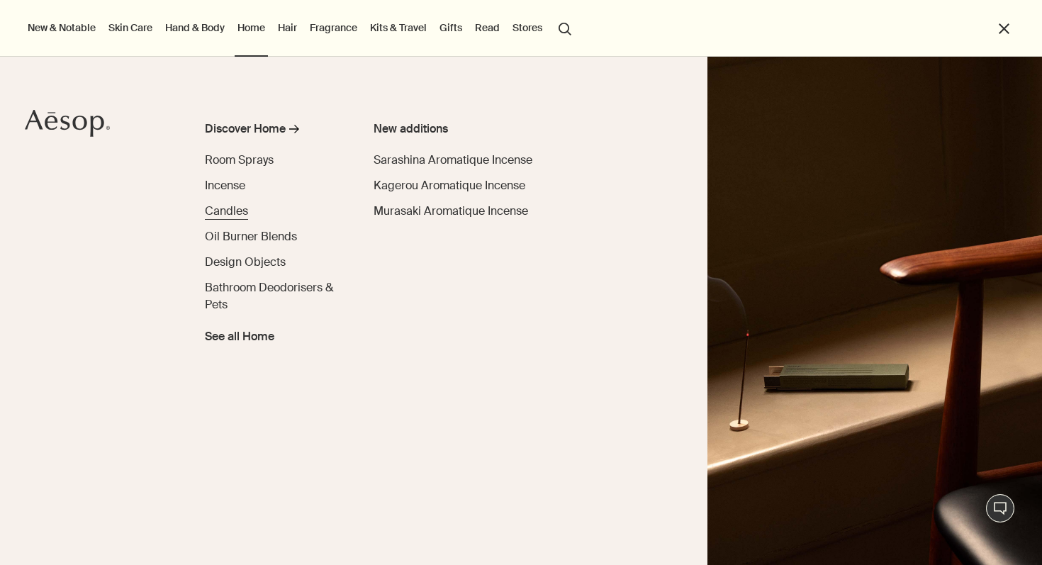
click at [230, 212] on span "Candles" at bounding box center [226, 210] width 43 height 15
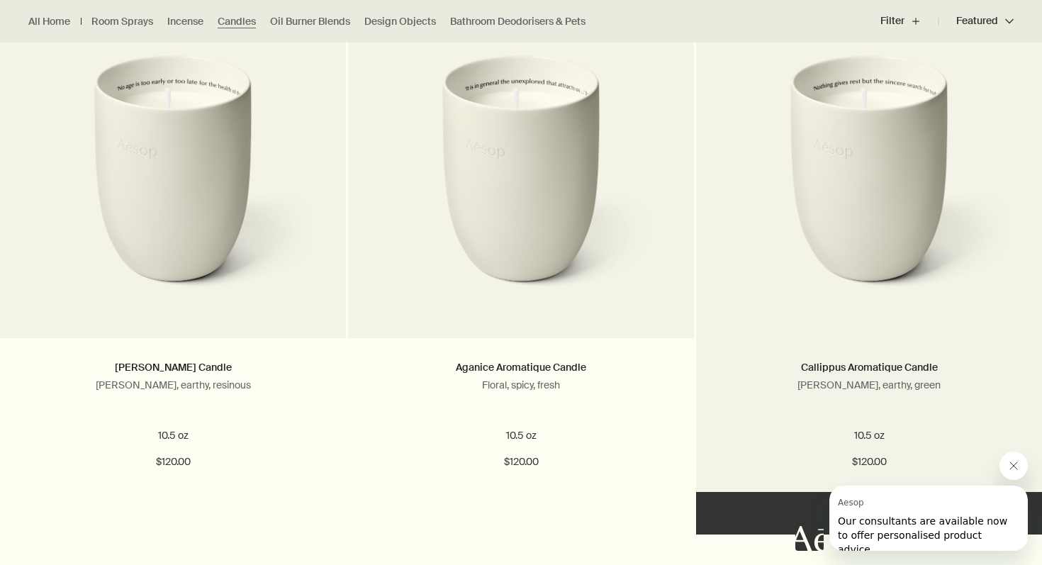
click at [851, 247] on img at bounding box center [869, 186] width 300 height 262
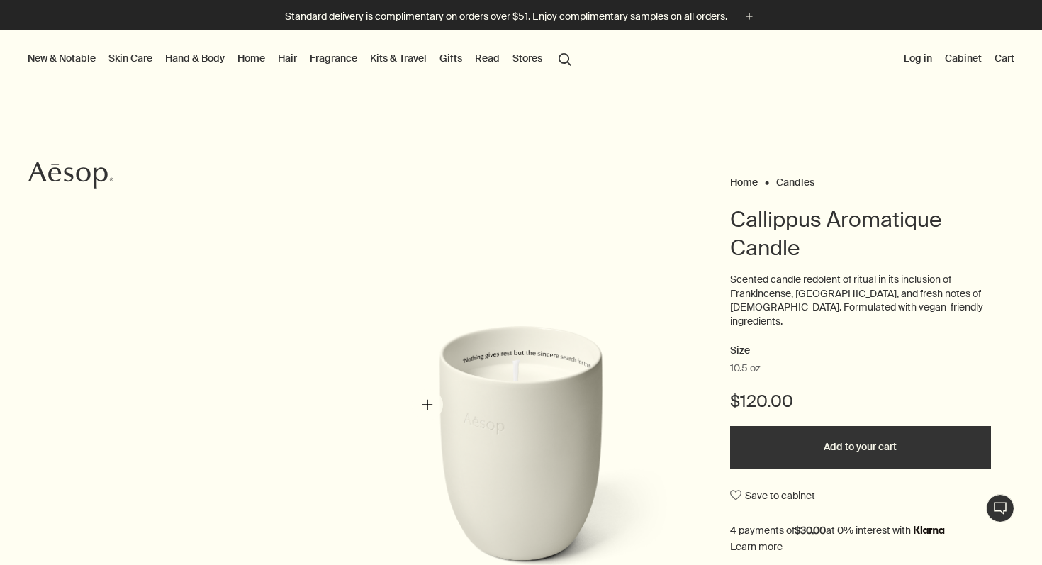
scroll to position [117, 0]
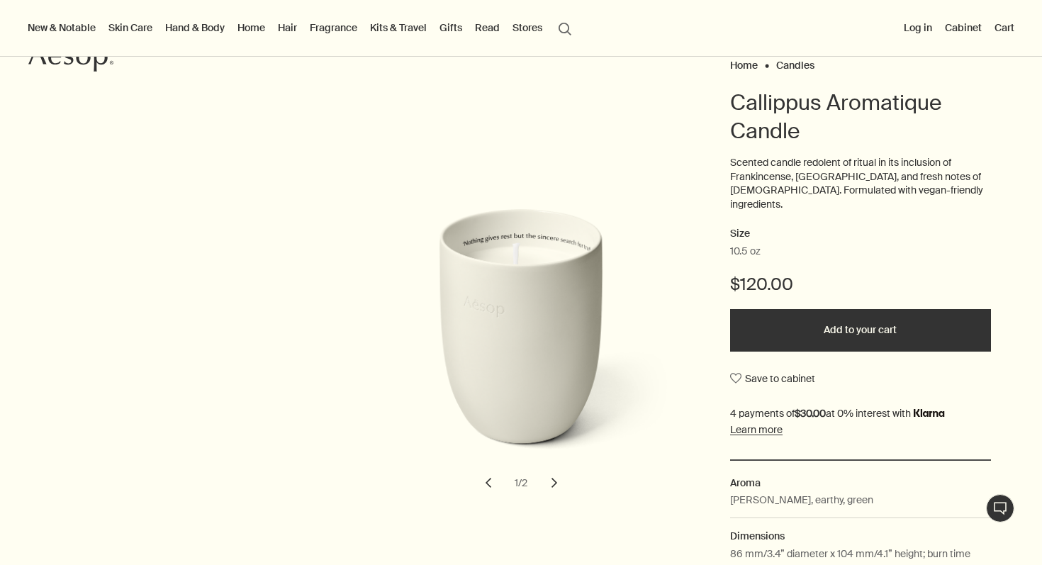
click at [554, 473] on button "chevron" at bounding box center [554, 482] width 31 height 31
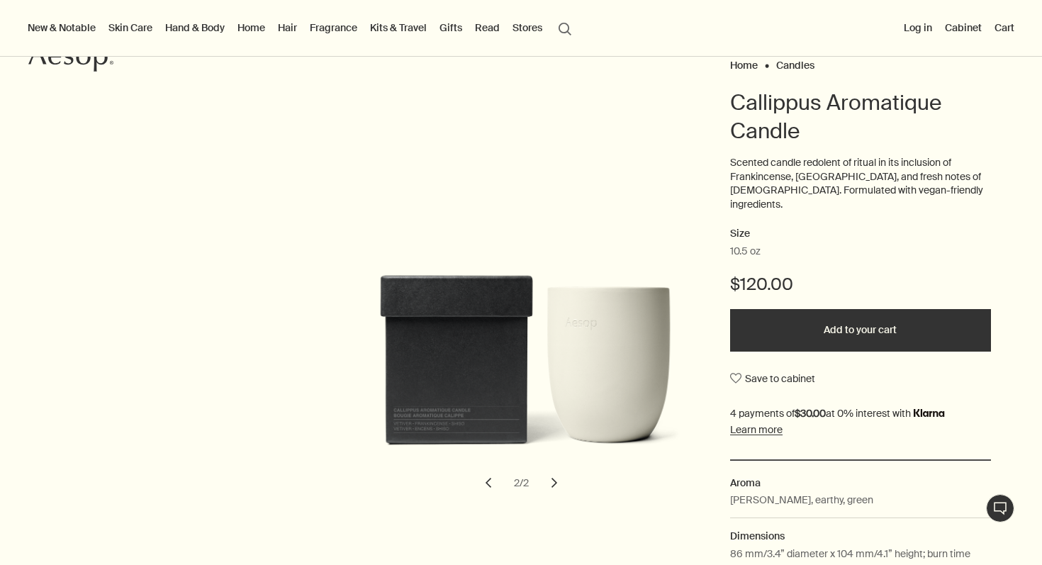
click at [554, 474] on button "chevron" at bounding box center [554, 482] width 31 height 31
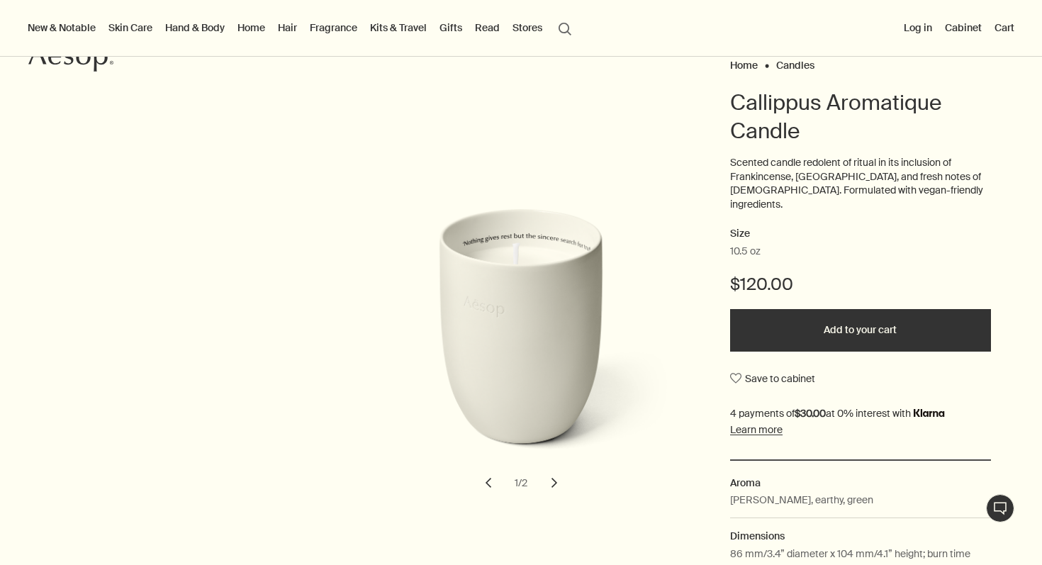
click at [916, 30] on button "Log in" at bounding box center [918, 27] width 34 height 18
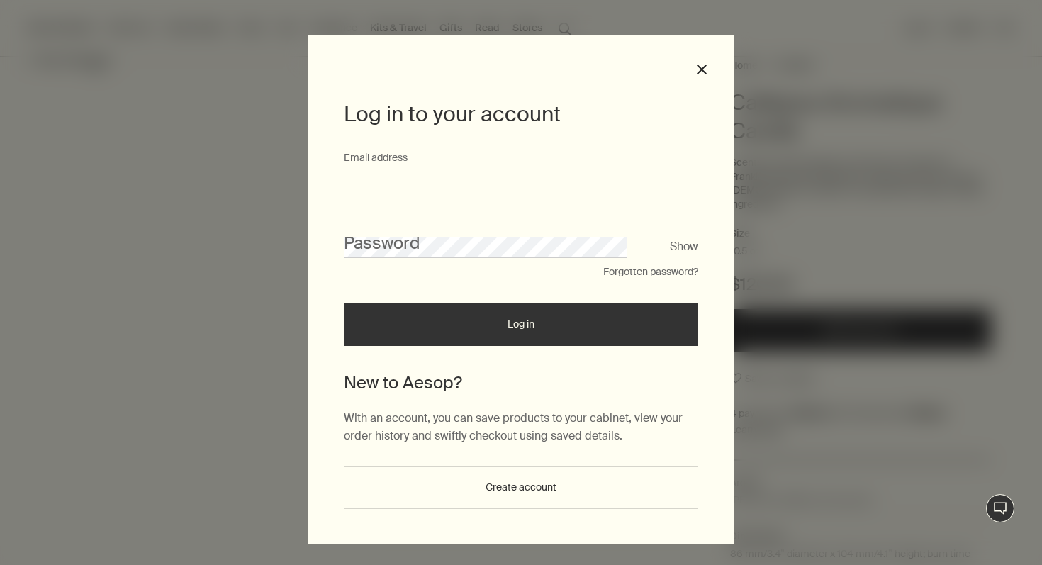
click at [517, 183] on input "Email address" at bounding box center [521, 181] width 354 height 26
type input "**********"
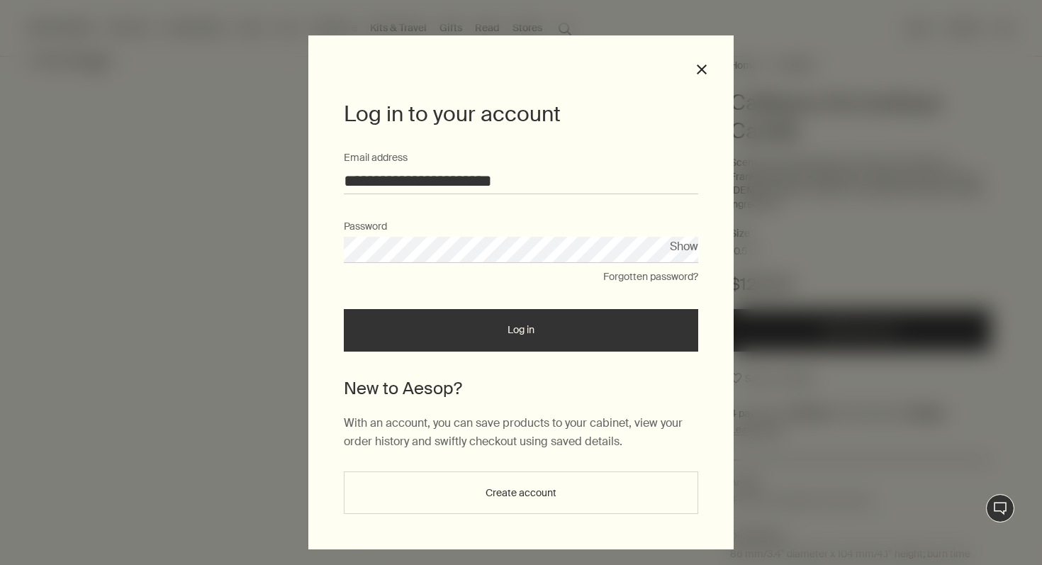
click at [510, 310] on button "Log in" at bounding box center [521, 330] width 354 height 43
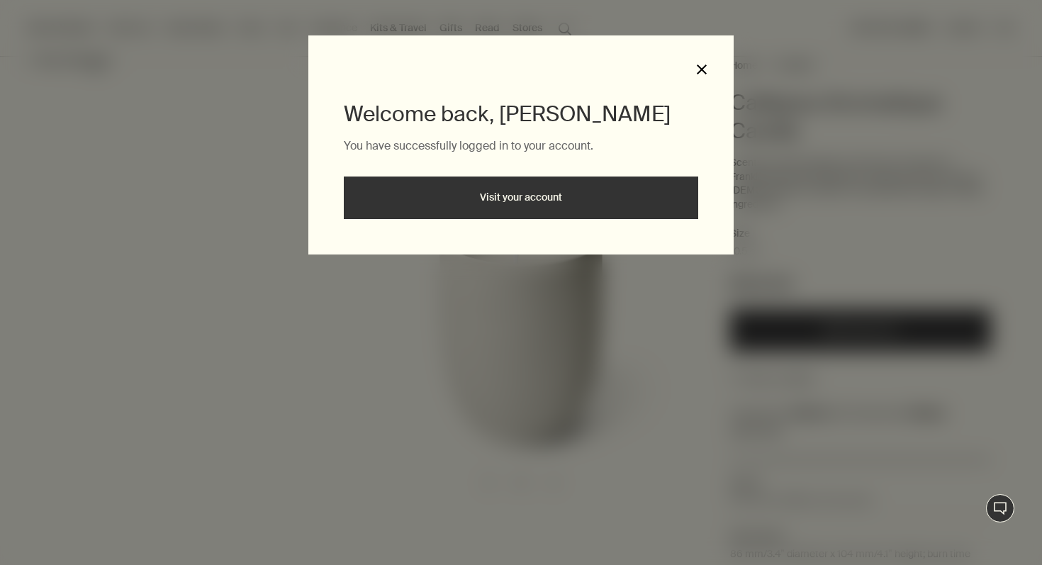
click at [700, 70] on button "close" at bounding box center [701, 69] width 13 height 13
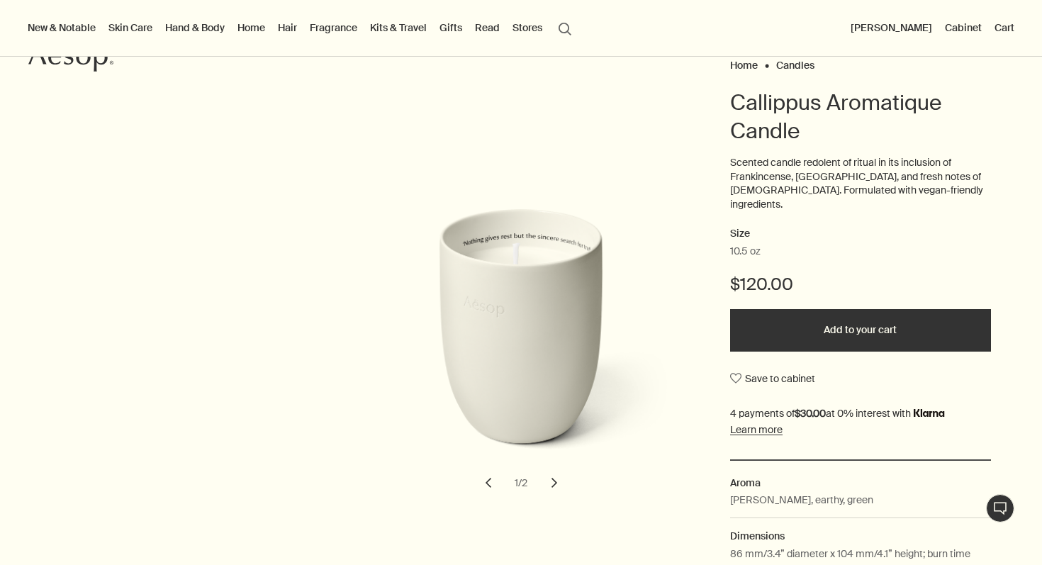
click at [756, 323] on button "Add to your cart" at bounding box center [860, 330] width 261 height 43
